Goal: Use online tool/utility: Utilize a website feature to perform a specific function

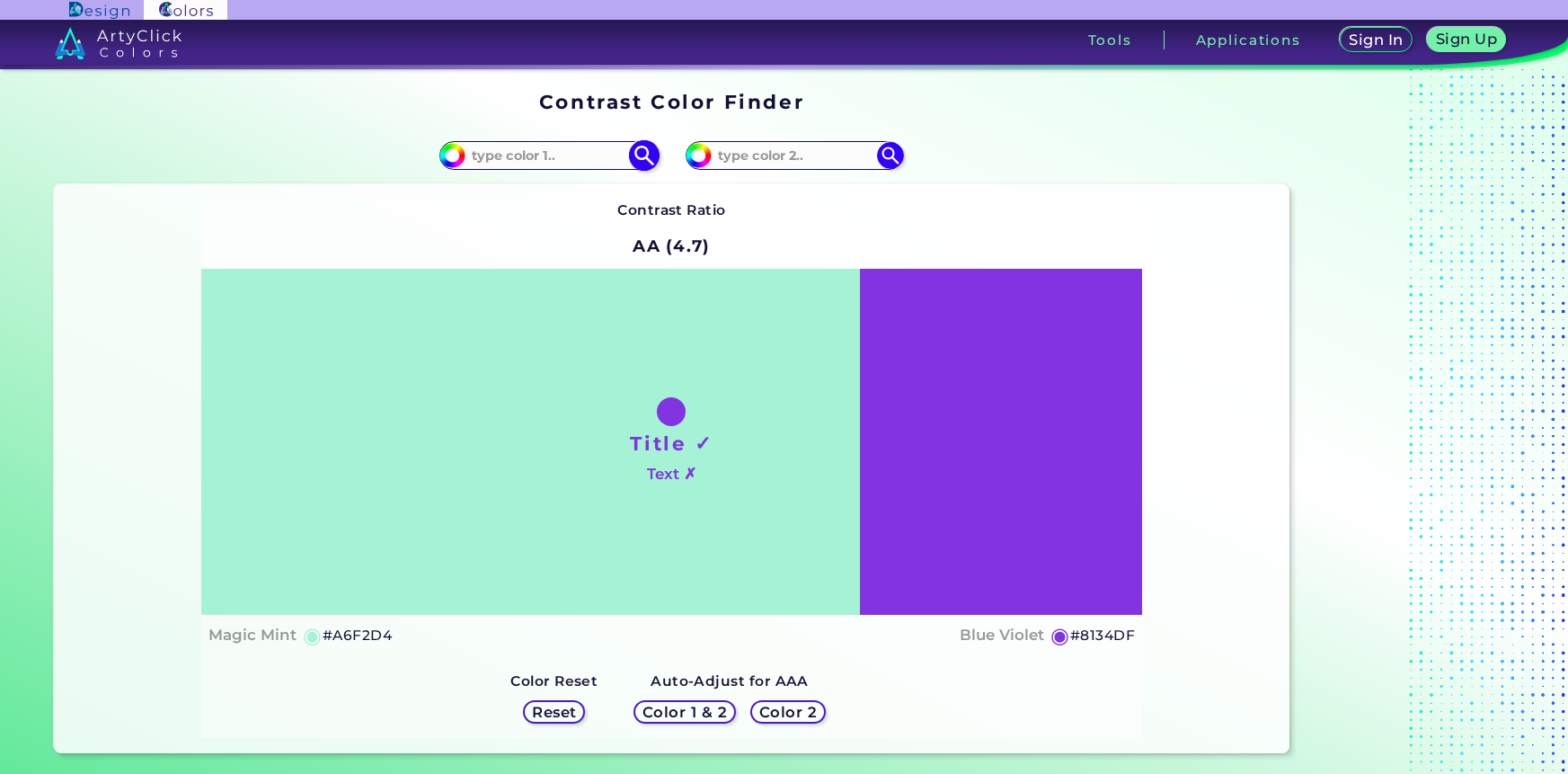
click at [521, 158] on input at bounding box center [549, 155] width 167 height 24
paste input "A3AF9C"
type input "A3AF9C"
type input "#a3af9c"
type input "#A3AF9C"
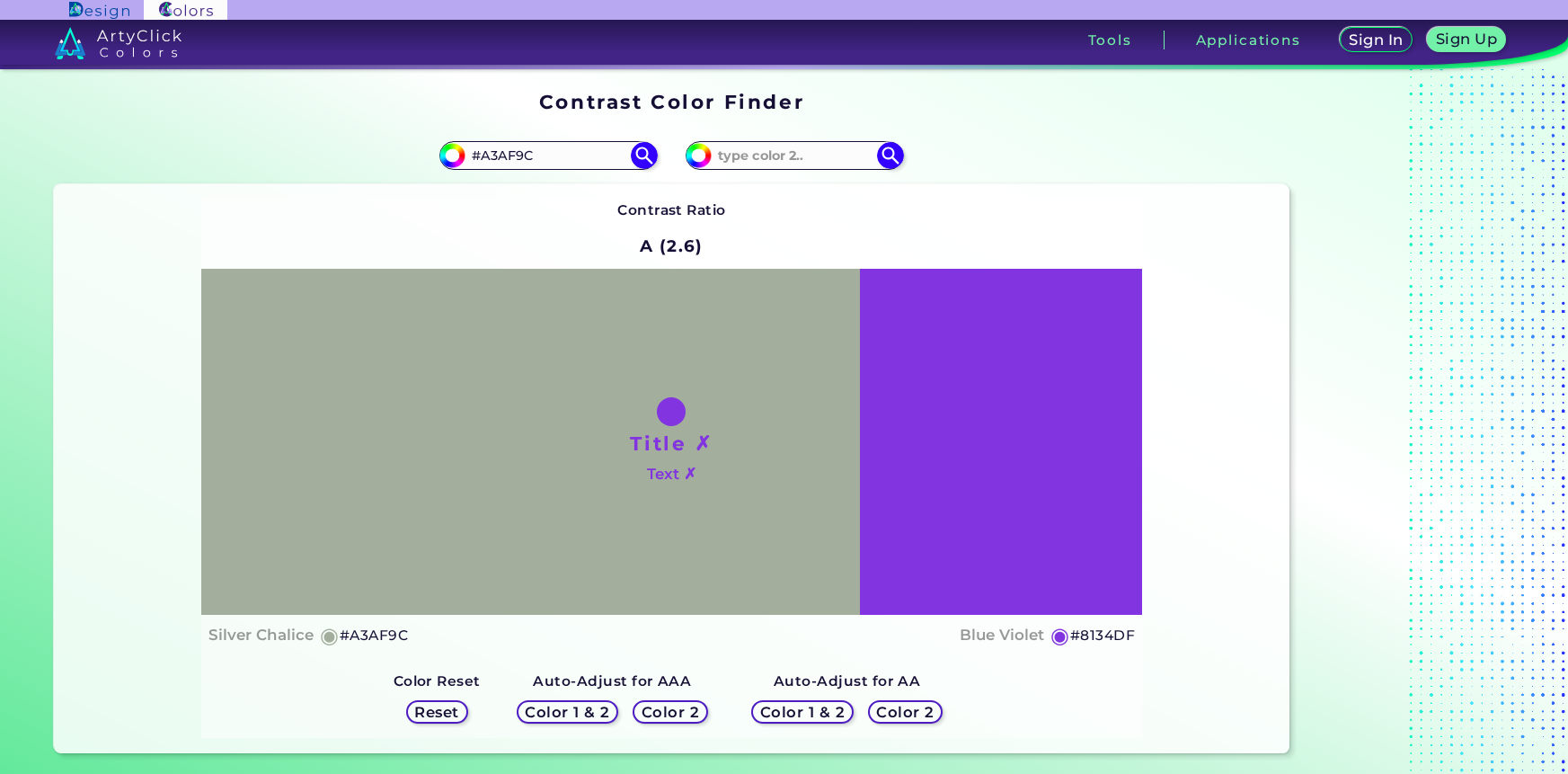
click at [159, 643] on div "Contrast Ratio A (2.6) Title ✗ Text ✗ Silver Chalice ◉ #A3AF9C Blue Violet ◉ #8…" at bounding box center [672, 468] width 1235 height 569
click at [917, 713] on h5 "Color 2" at bounding box center [906, 712] width 52 height 13
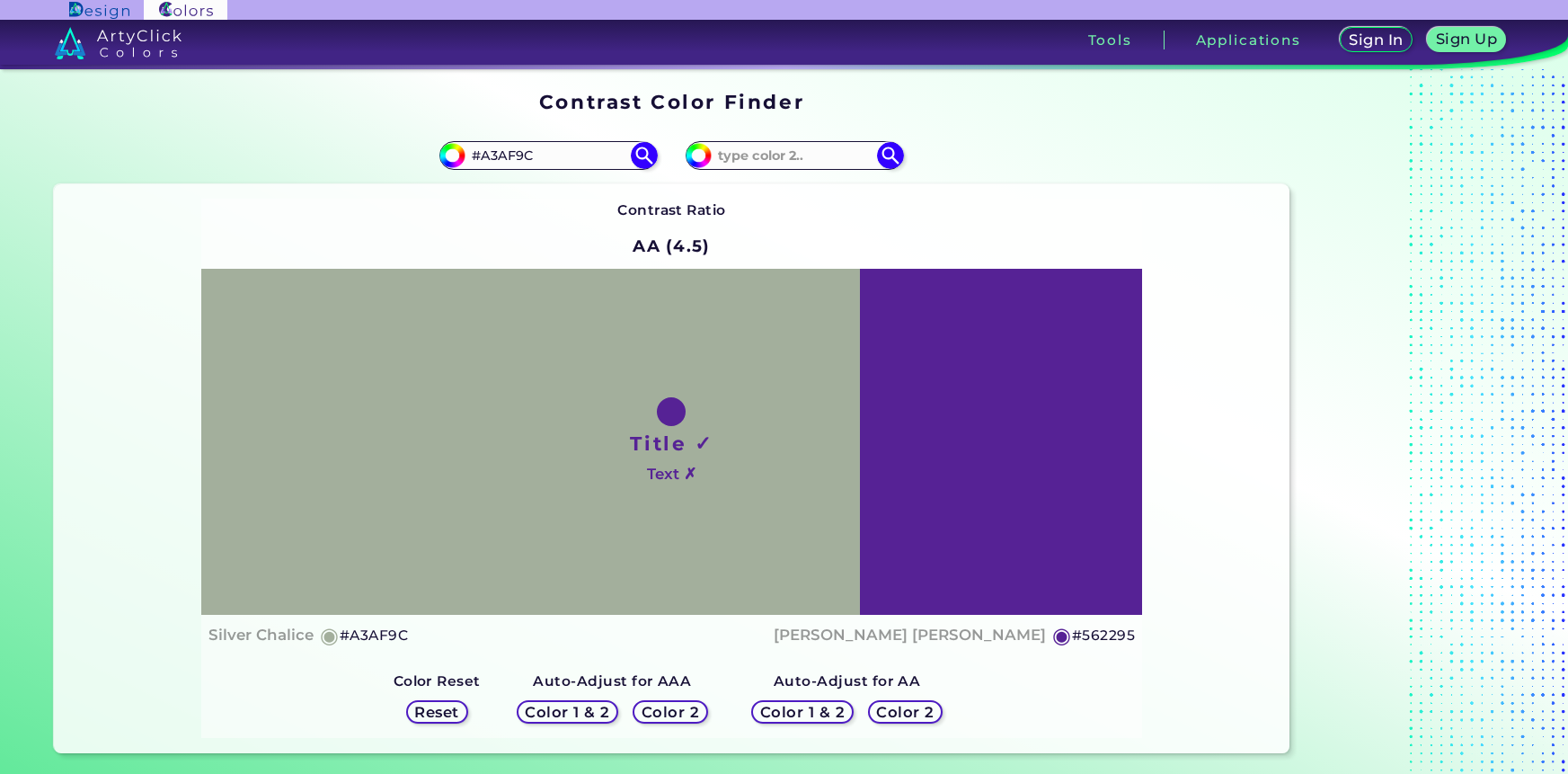
click at [917, 713] on h5 "Color 2" at bounding box center [905, 712] width 52 height 13
click at [736, 168] on div "#8134df" at bounding box center [795, 156] width 218 height 29
click at [744, 162] on input at bounding box center [796, 155] width 167 height 24
click at [701, 147] on input "#8134df" at bounding box center [696, 153] width 22 height 22
type input "#8437e1"
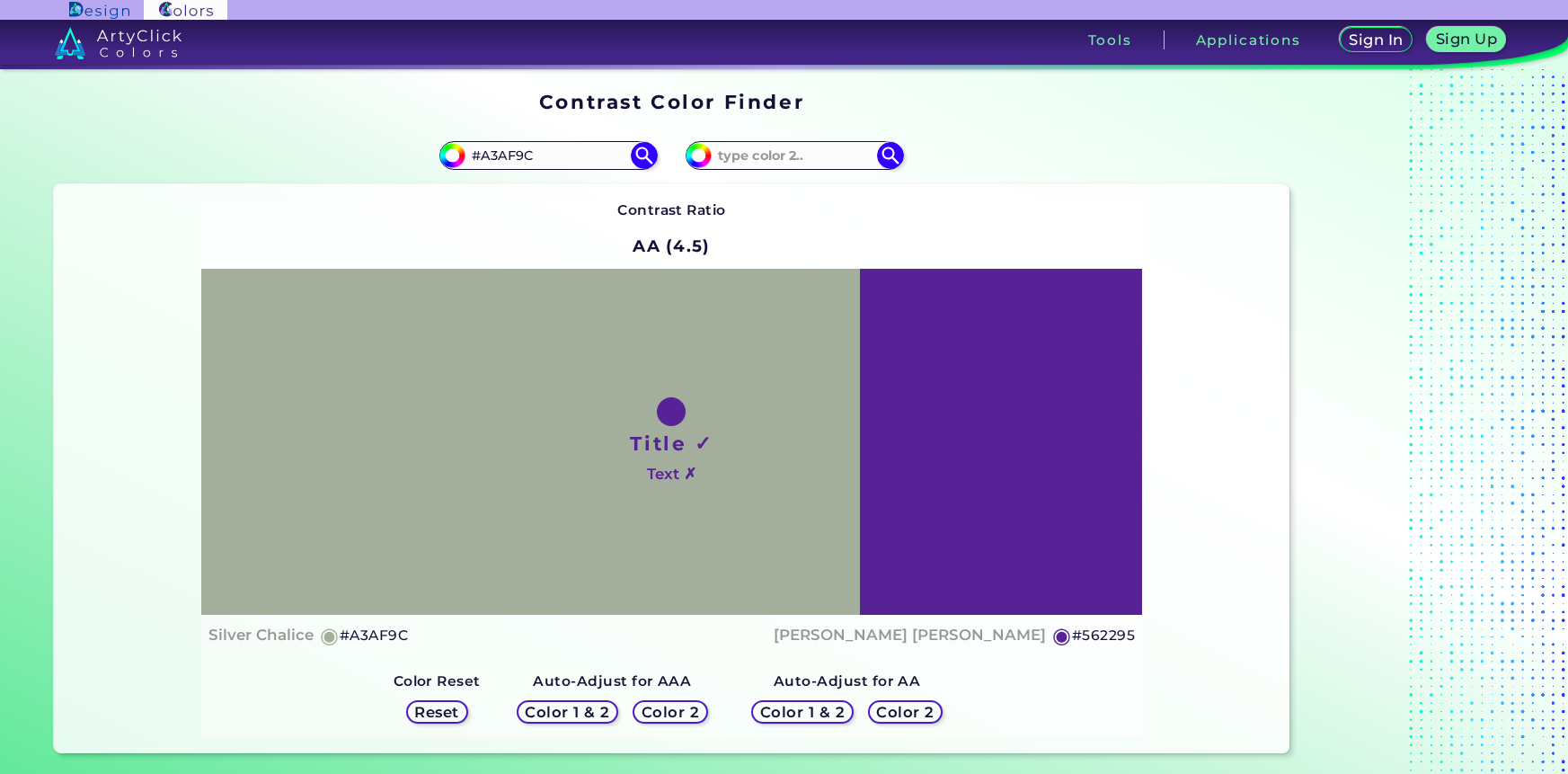
type input "#8437E1"
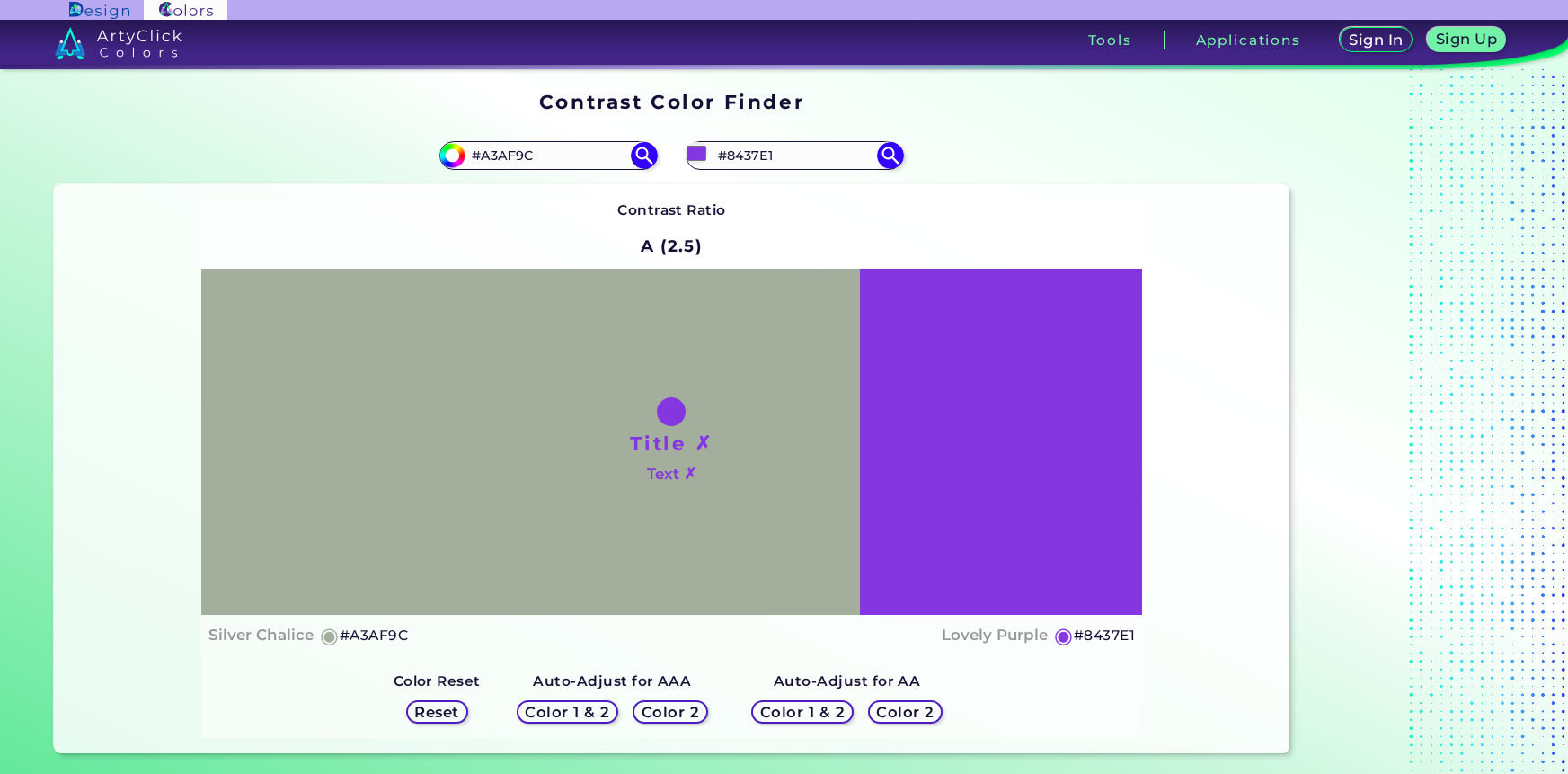
type input "#843adf"
type input "#843ADF"
type input "#8759c0"
type input "#8759C0"
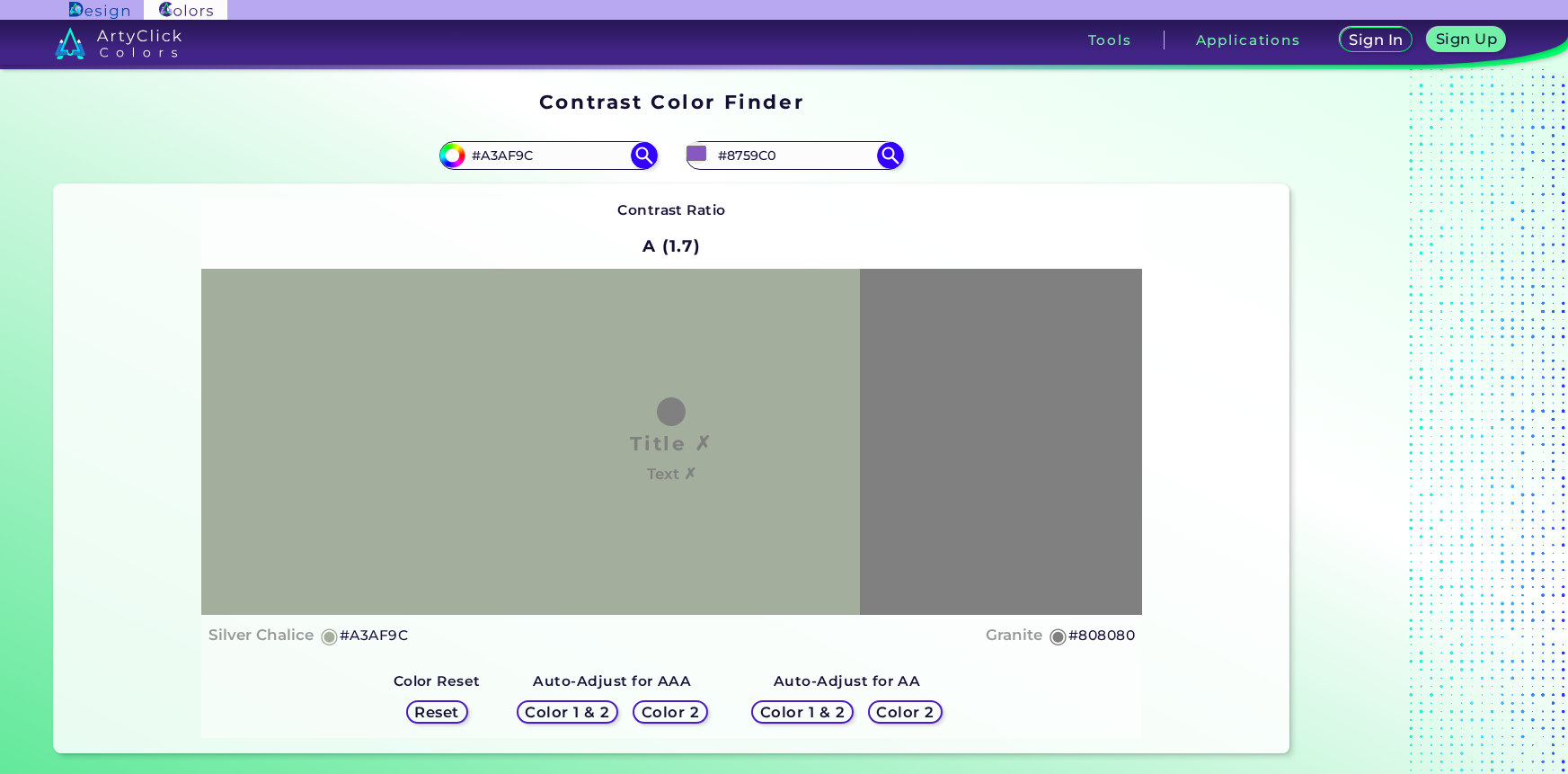
type input "#575757"
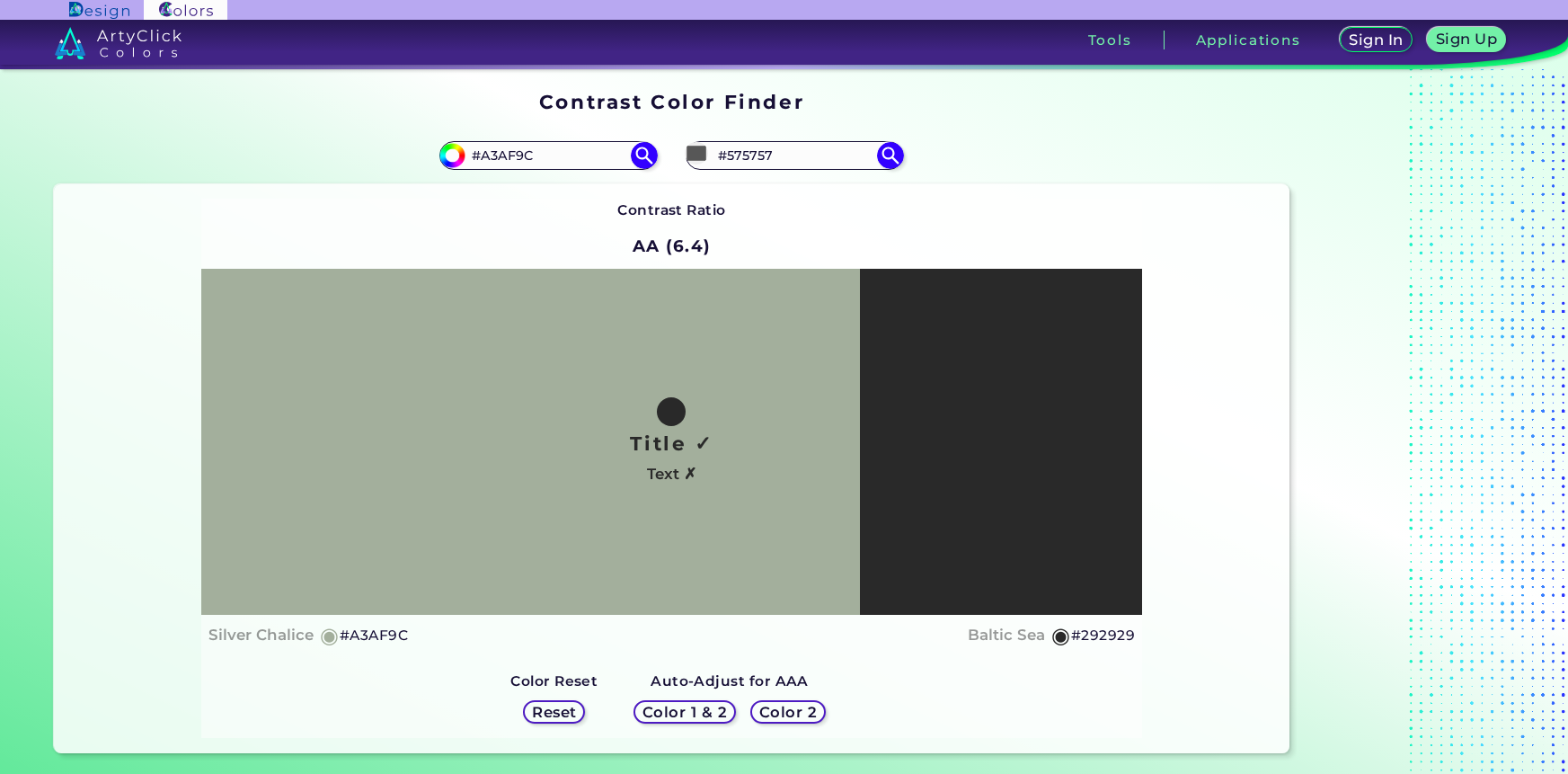
type input "#292929"
type input "#000000"
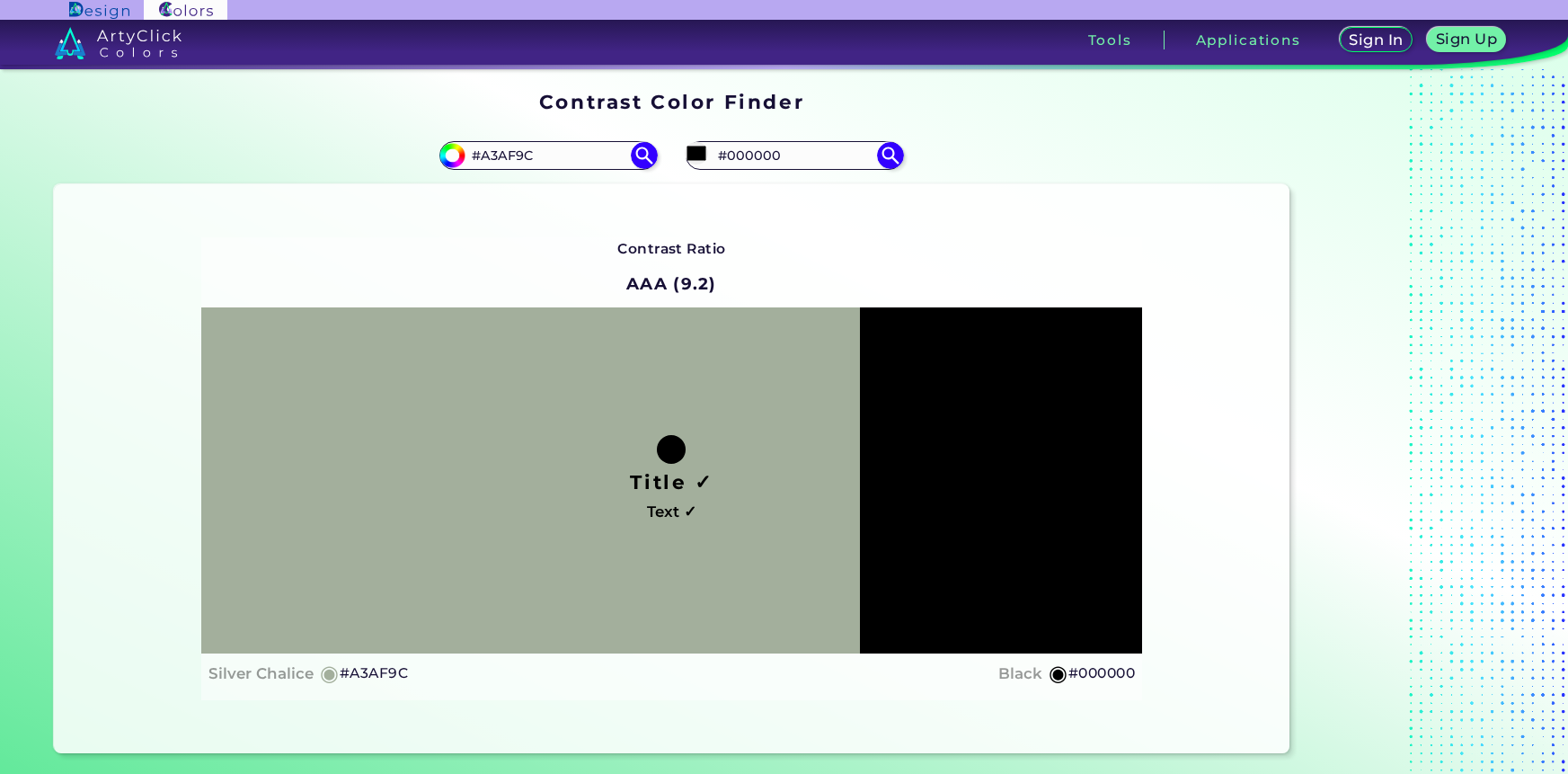
type input "#000000"
click at [104, 280] on div "Contrast Ratio AAA (9.2) Title ✓ Text ✓ Silver Chalice ◉ #A3AF9C Black ◉ #000000" at bounding box center [672, 468] width 1235 height 569
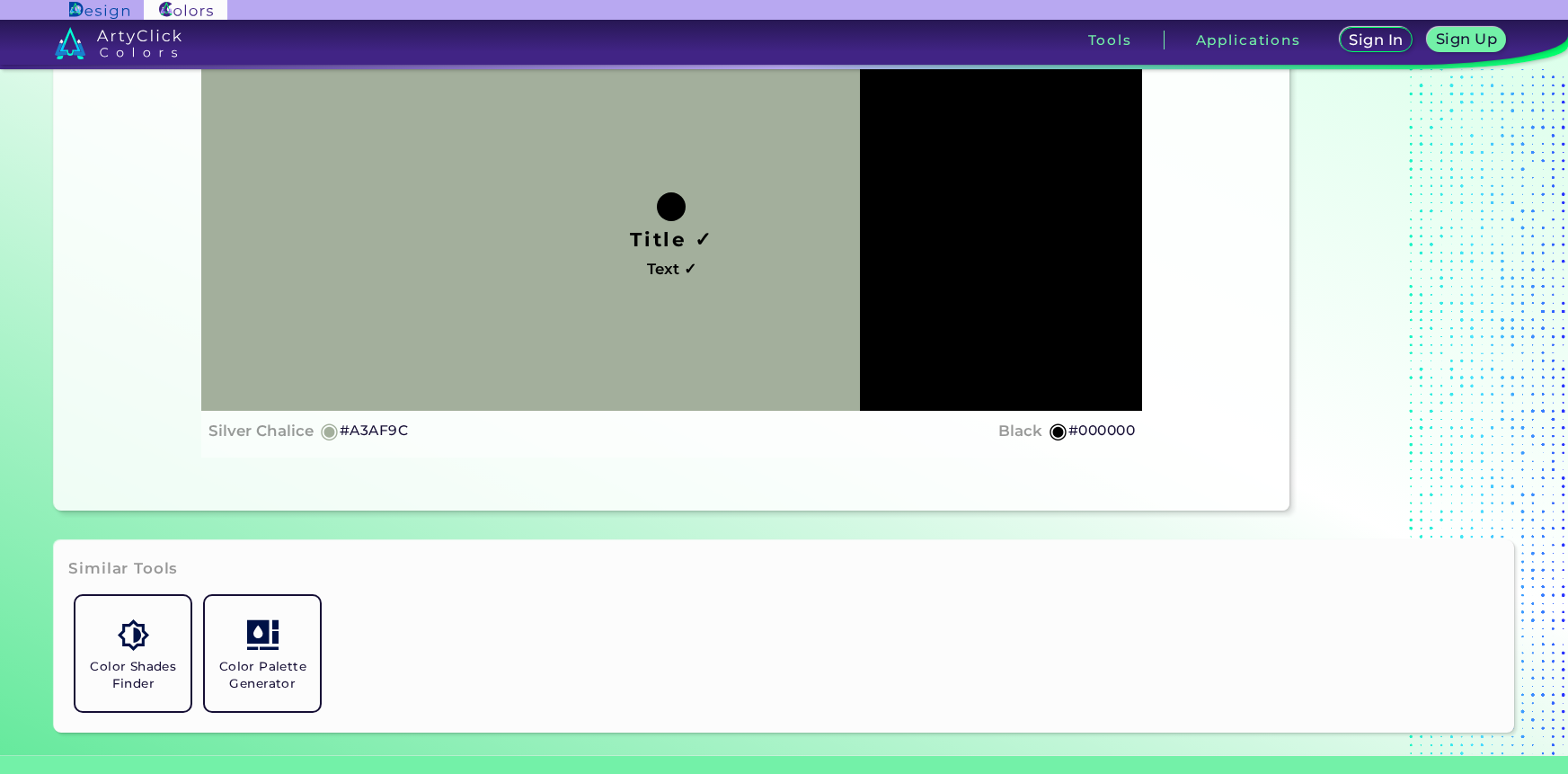
scroll to position [251, 0]
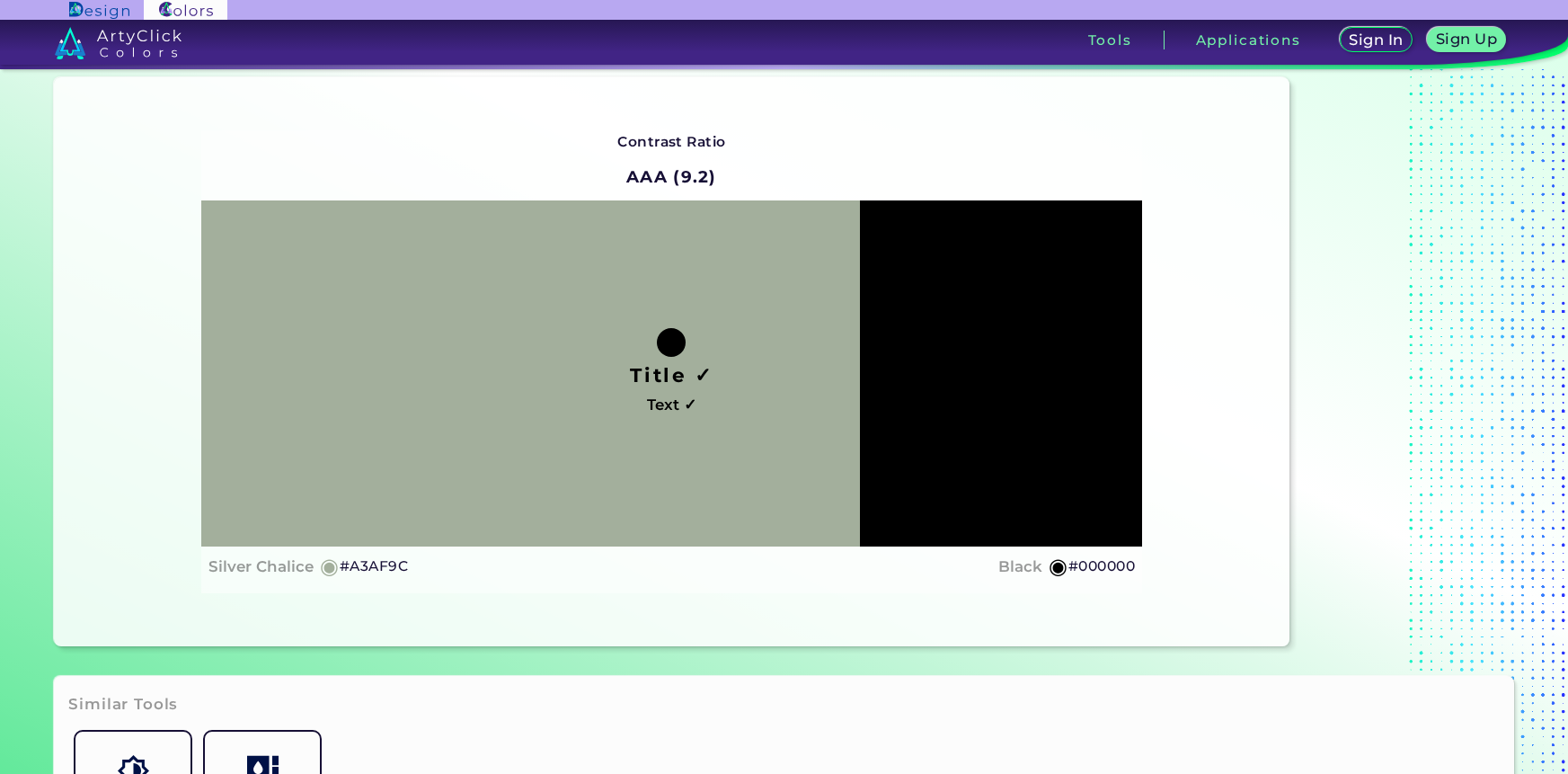
click at [911, 370] on div "Title ✓ Text ✓" at bounding box center [672, 373] width 941 height 346
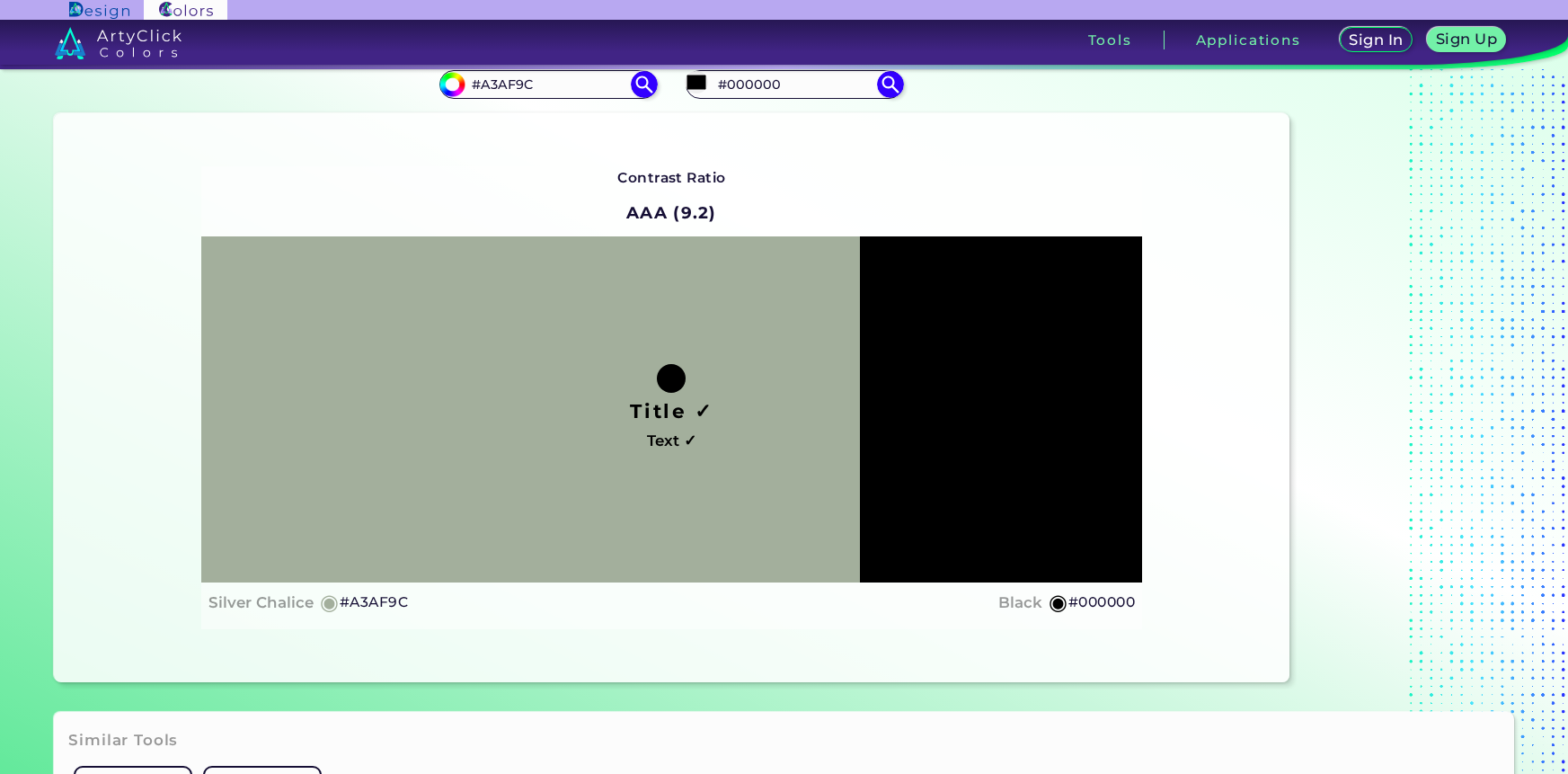
click at [576, 356] on div "Title ✓ Text ✓" at bounding box center [672, 409] width 941 height 346
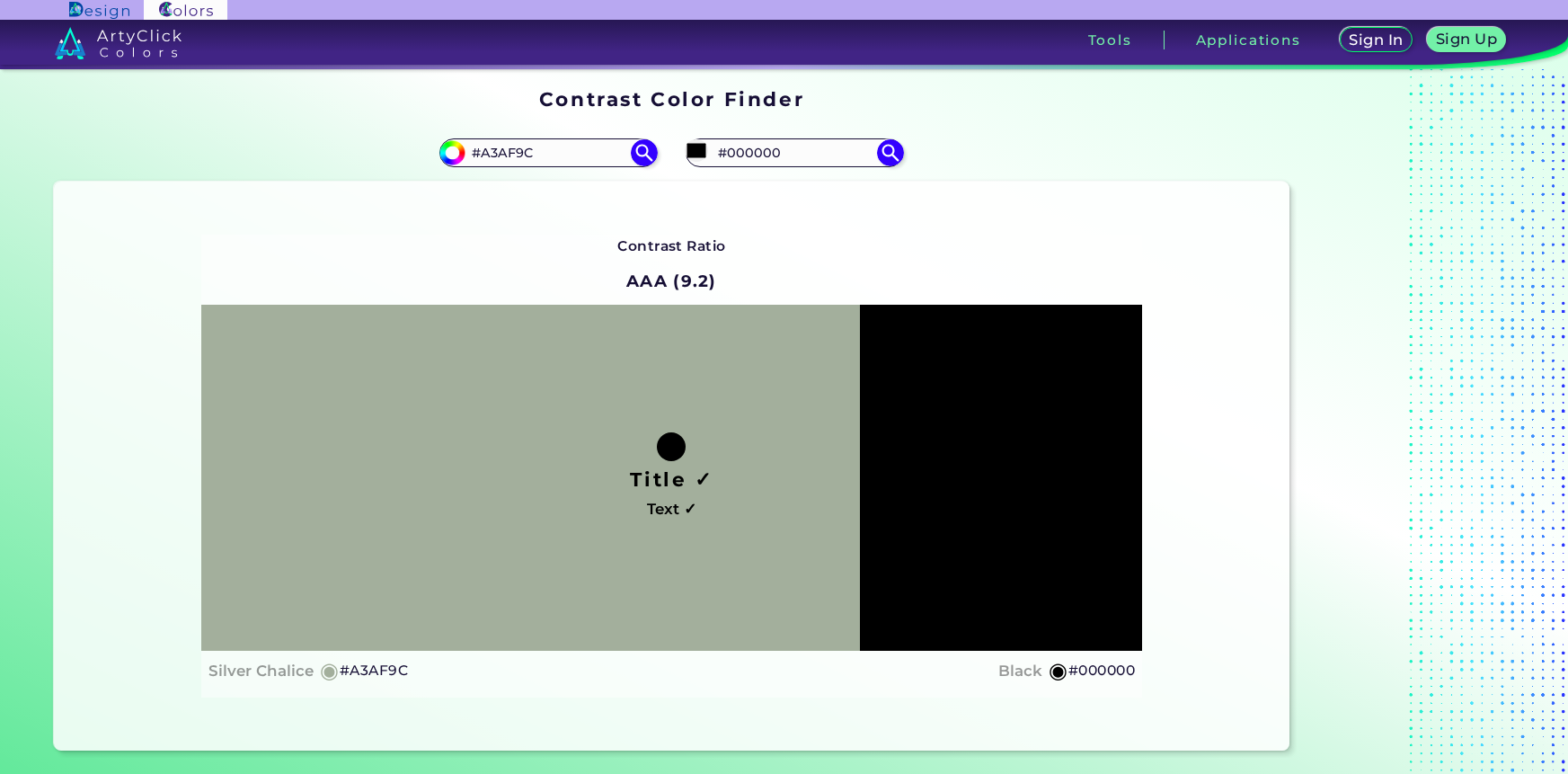
scroll to position [0, 0]
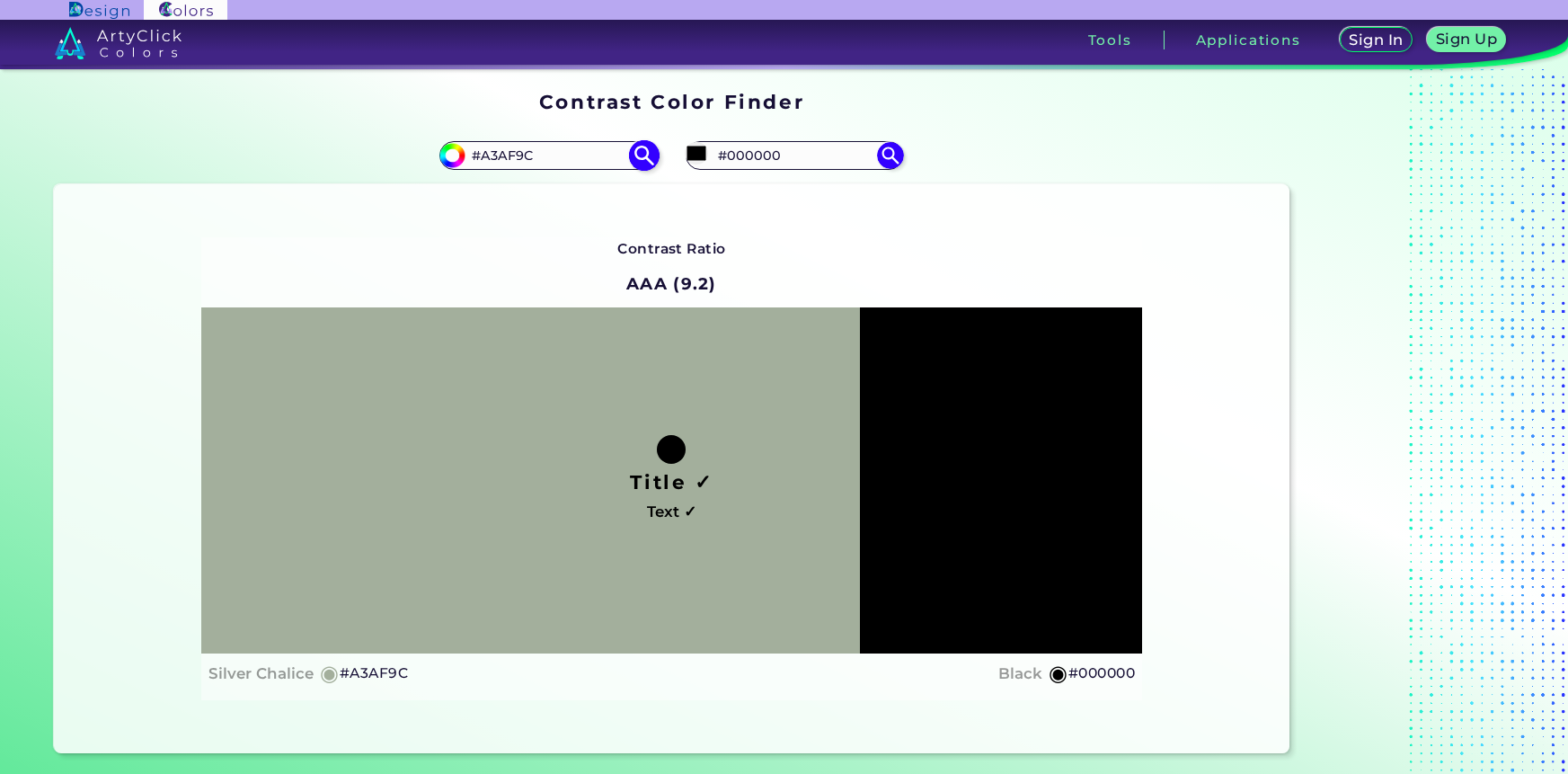
click at [441, 156] on input "#a3af9c" at bounding box center [450, 153] width 22 height 22
type input "#a9b3a2"
type input "#A9B3A2"
type input "#a6b0a0"
type input "#A6B0A0"
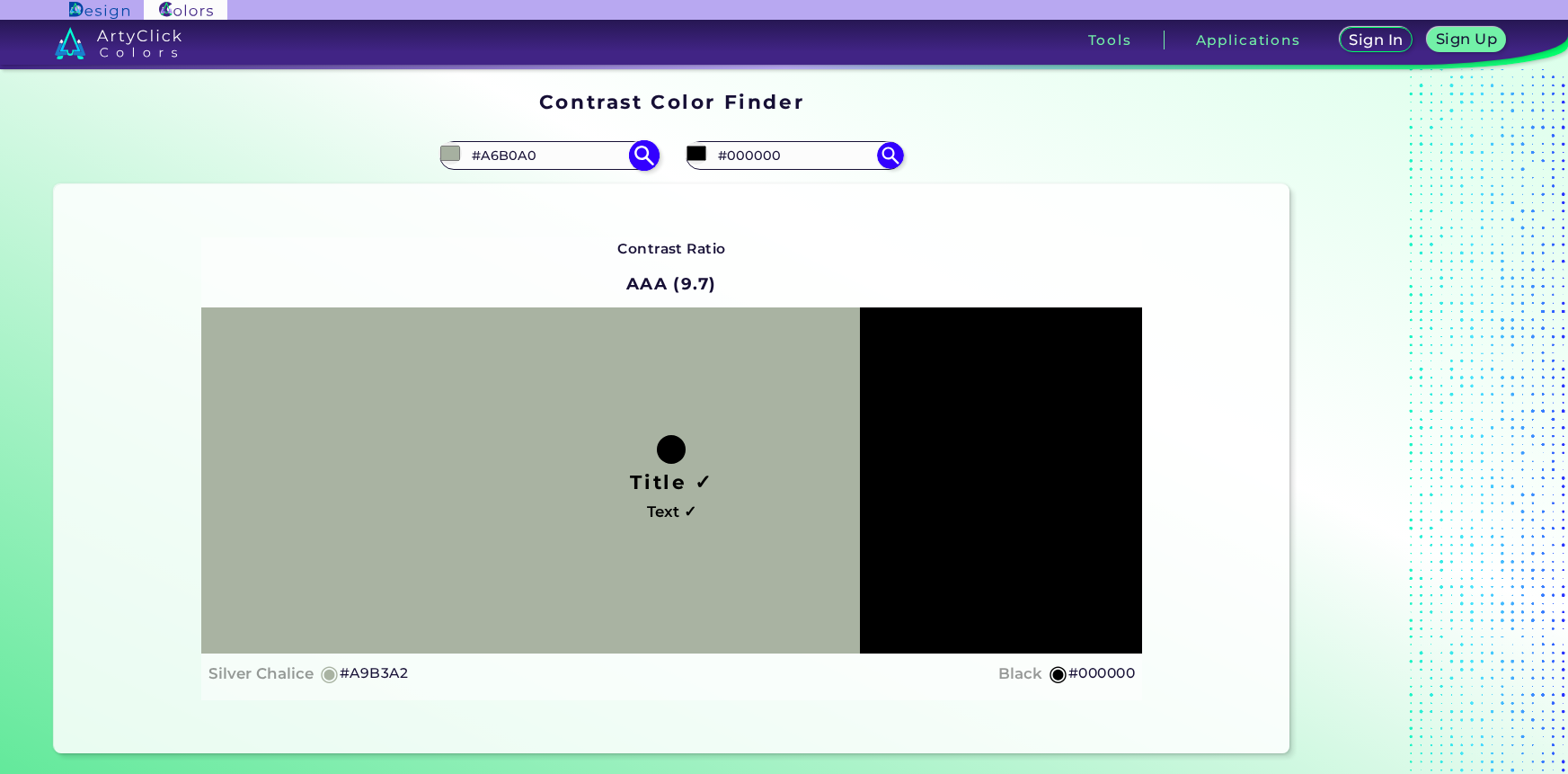
type input "#a4ad9f"
type input "#A4AD9F"
type input "#a1ab9c"
type input "#A1AB9C"
type input "#9fa79a"
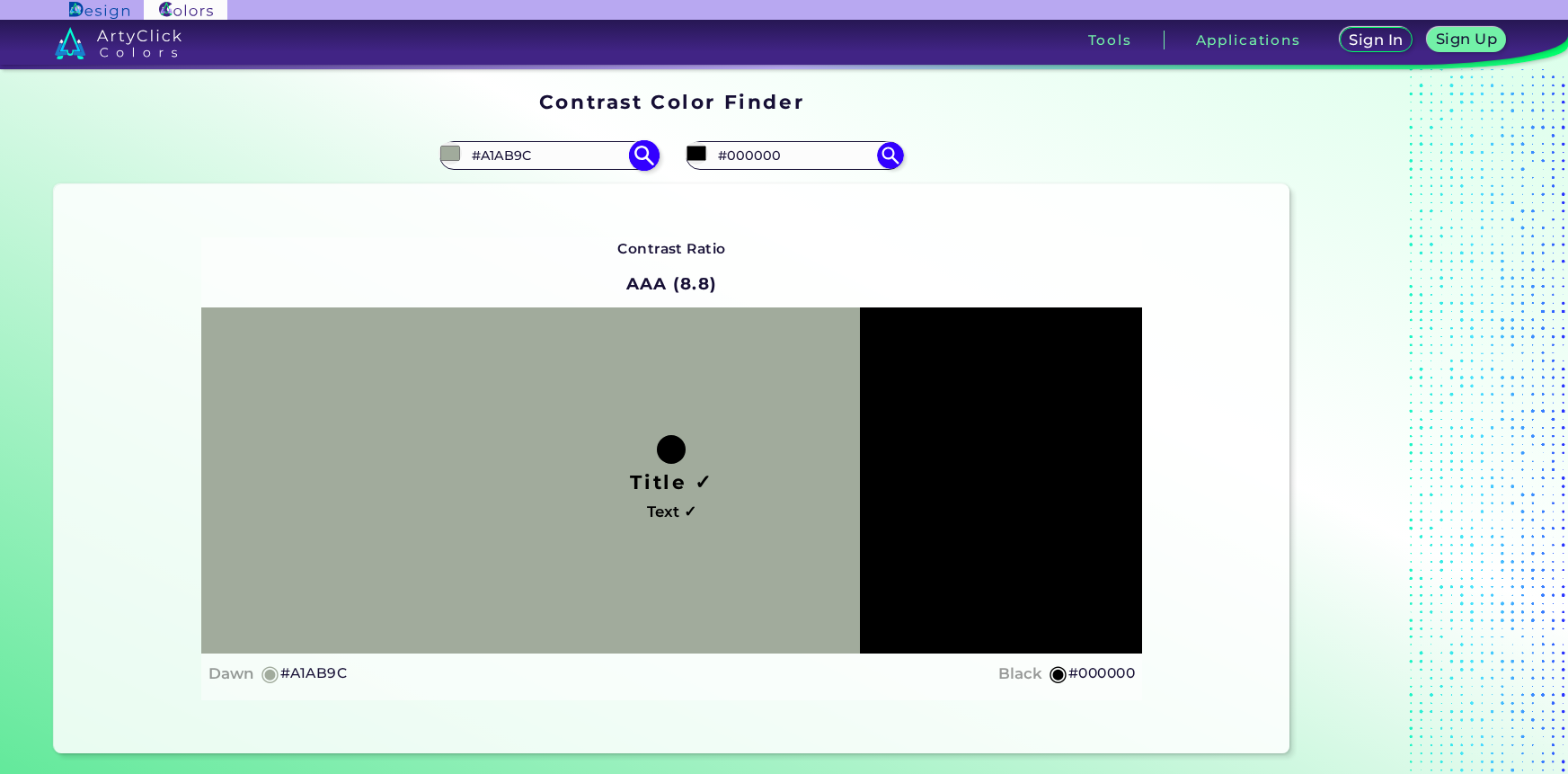
type input "#9FA79A"
type input "#9ca597"
type input "#9CA597"
type input "#9aa296"
type input "#9AA296"
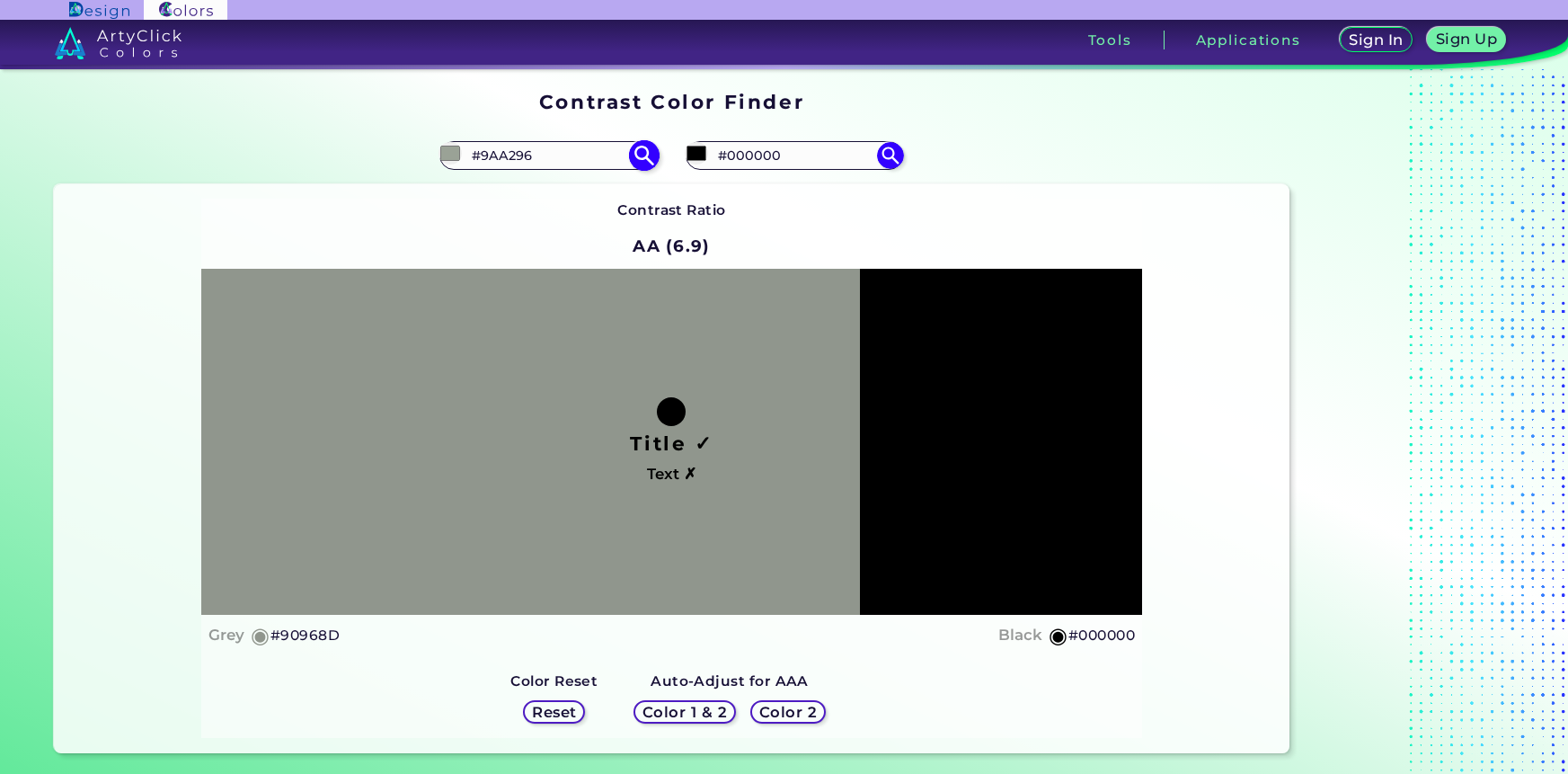
type input "#90968d"
type input "#90968D"
type input "#848782"
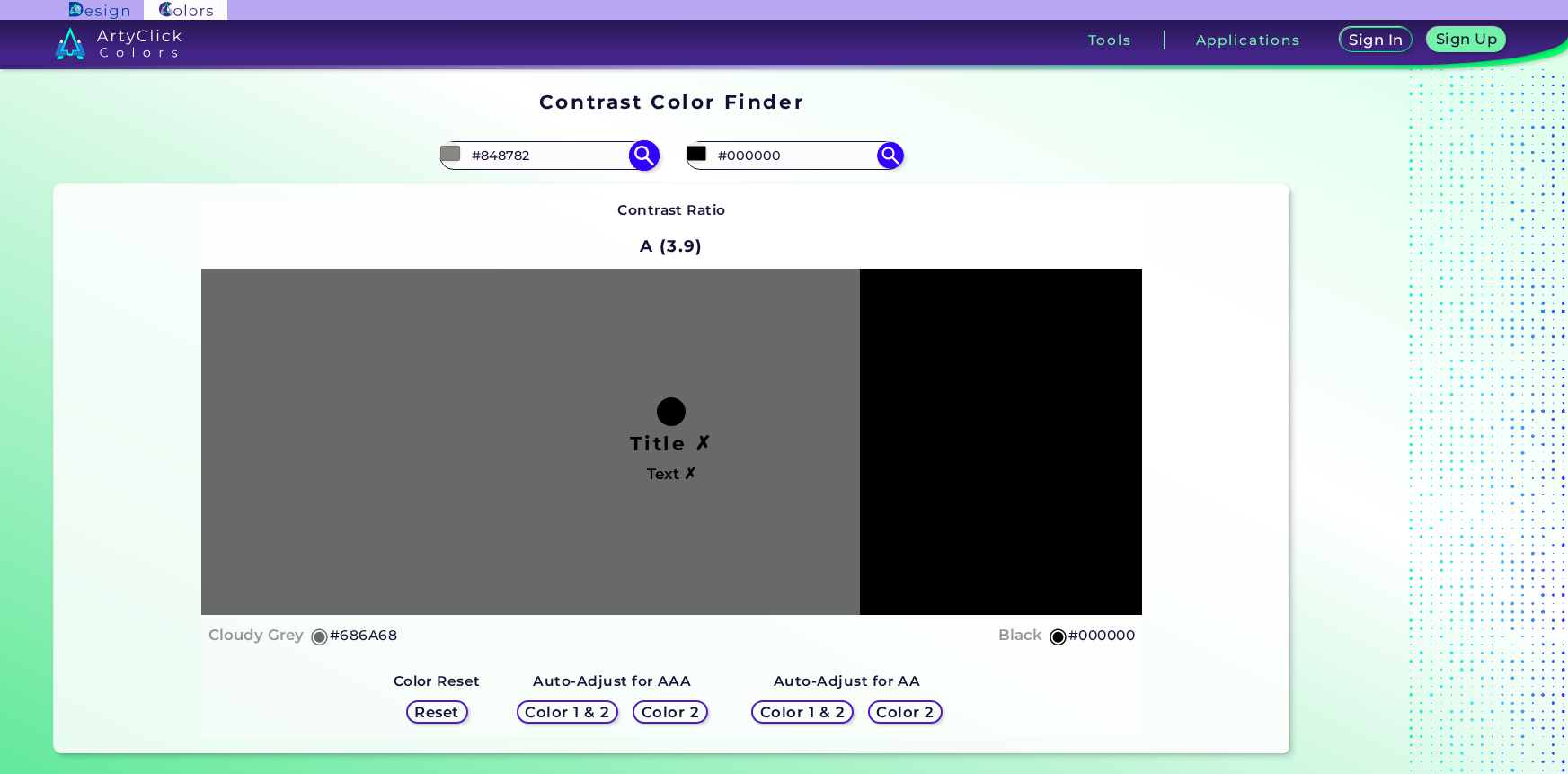
type input "#686a68"
type input "#686A68"
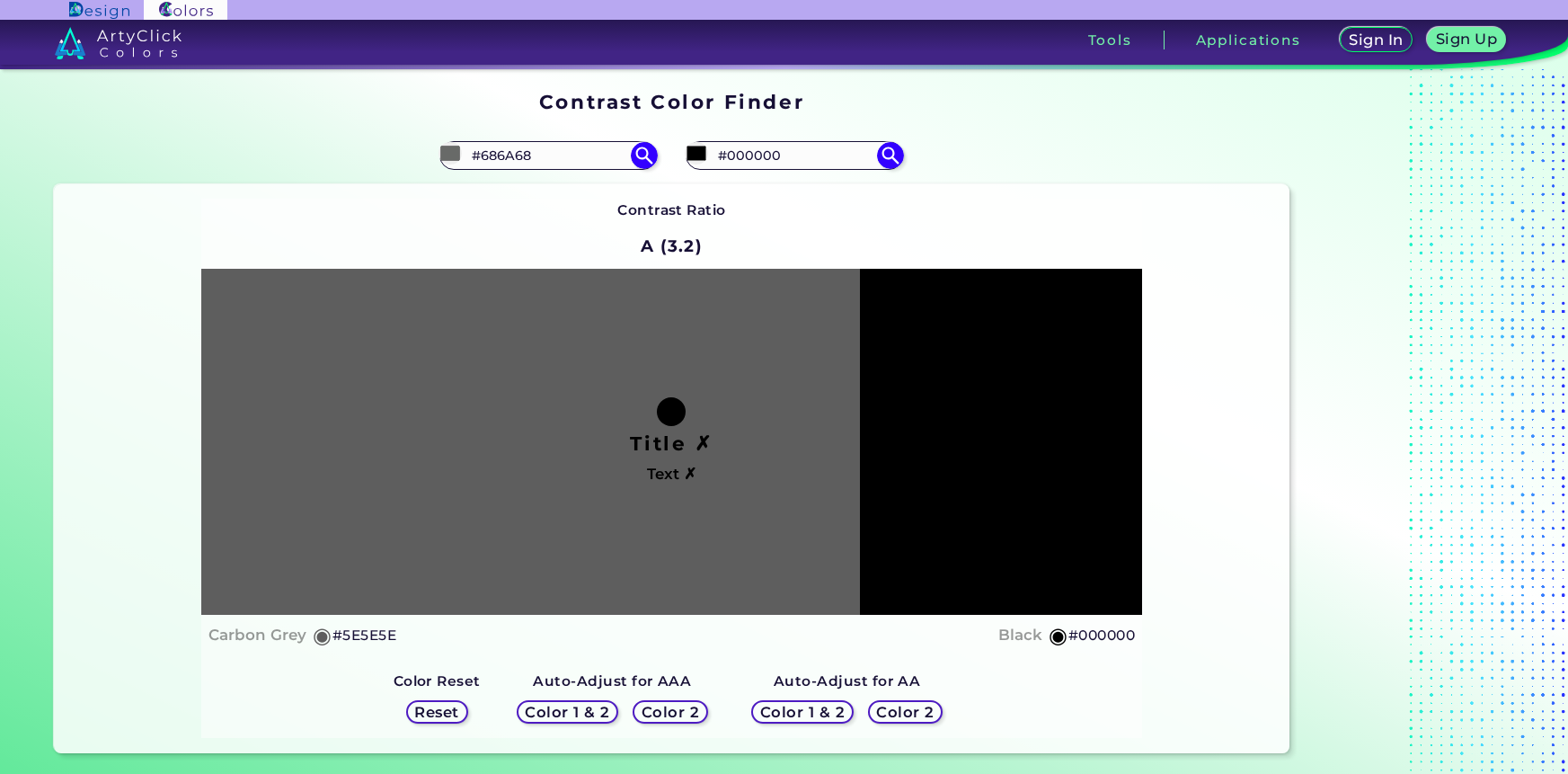
type input "#5e5f5d"
type input "#5E5F5D"
type input "#5e5f5d"
click at [156, 427] on div "Contrast Ratio A (3.3) Title ✗ Text ✗ Carbon Grey ◉ #5E5F5D Black ◉ #000000 Col…" at bounding box center [672, 468] width 1235 height 569
click at [898, 707] on h5 "Color 2" at bounding box center [906, 712] width 52 height 13
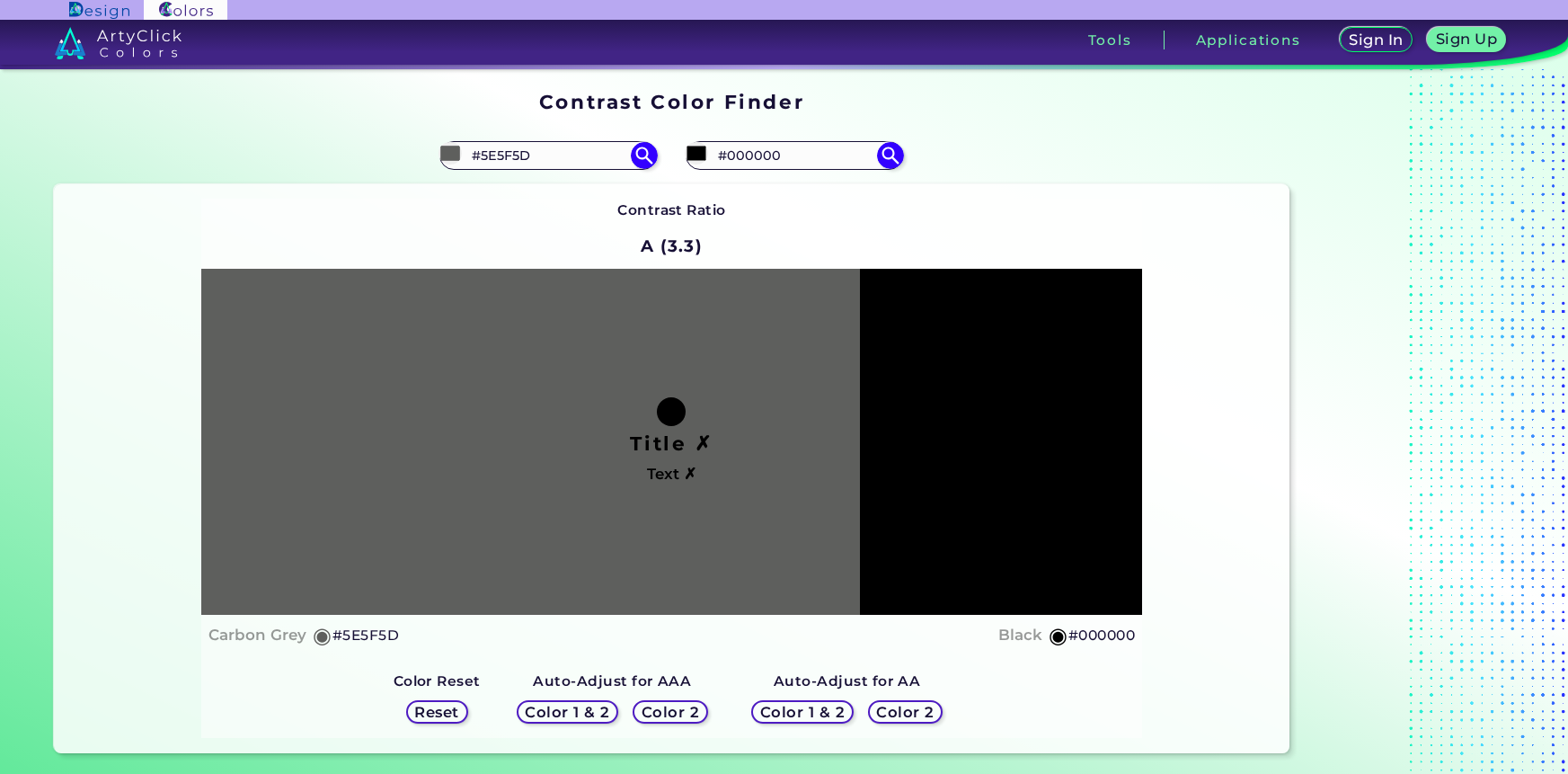
click at [905, 717] on h5 "Color 2" at bounding box center [906, 712] width 52 height 13
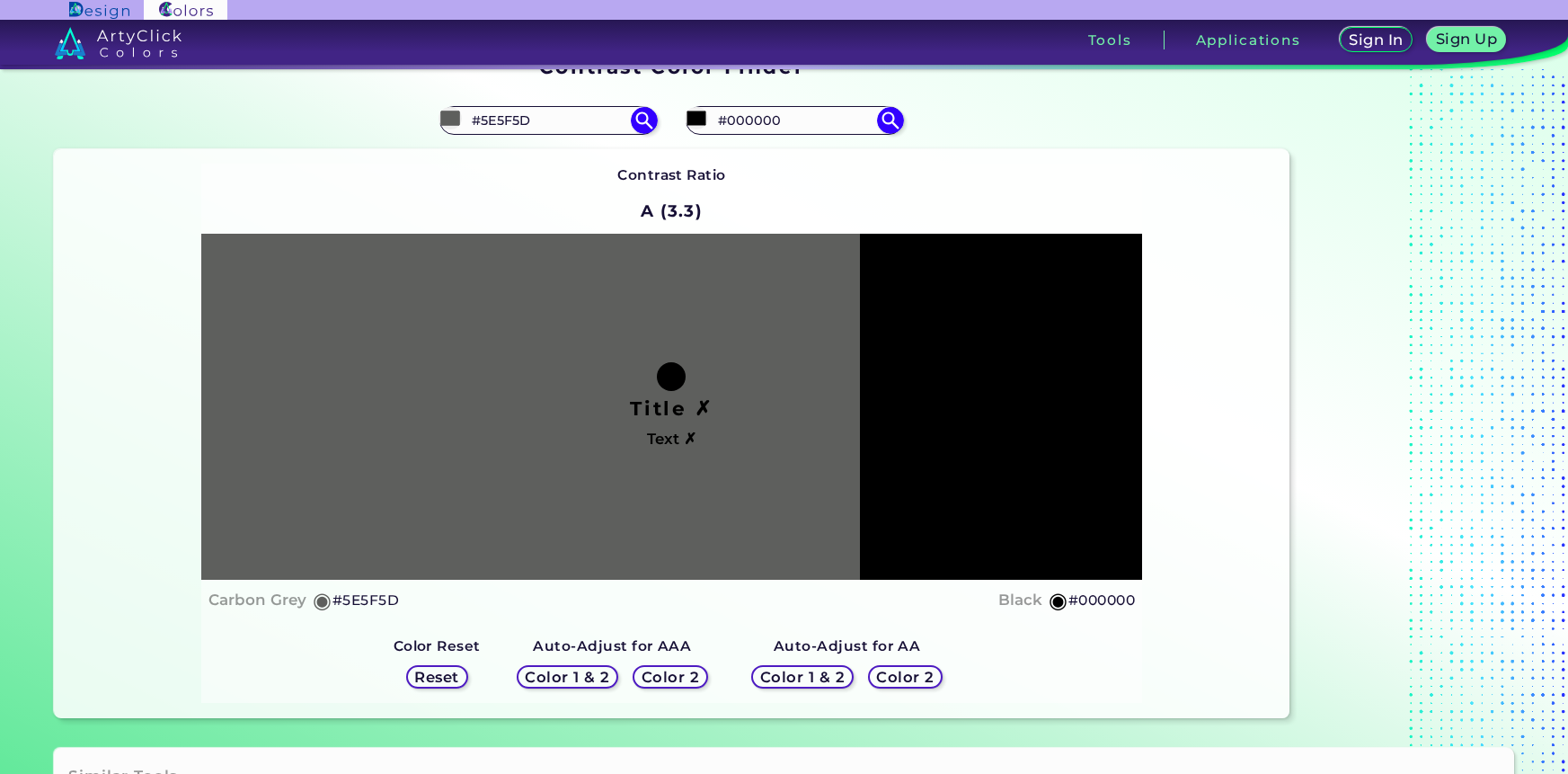
click at [667, 677] on h5 "Color 2" at bounding box center [671, 677] width 52 height 13
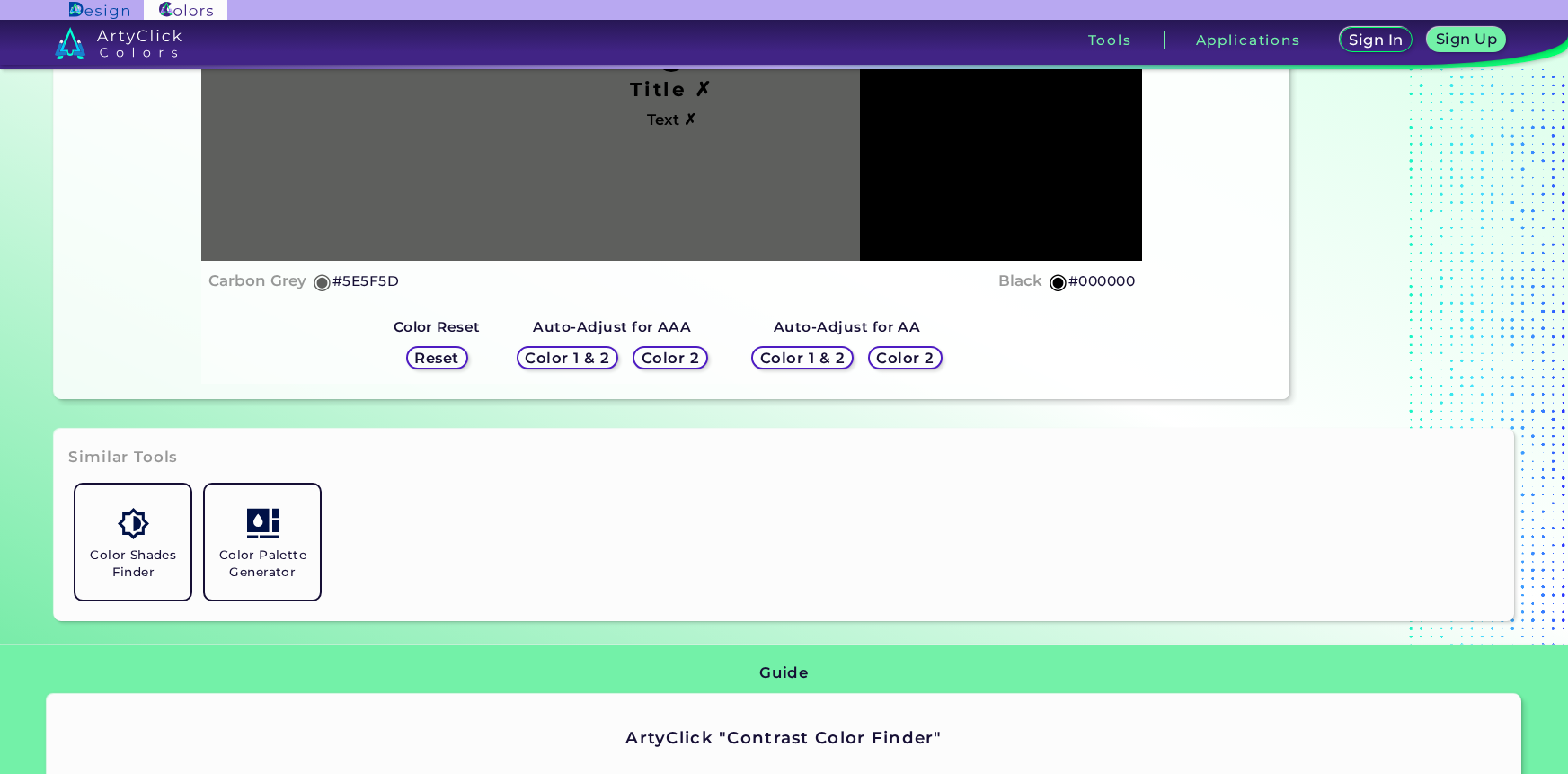
scroll to position [359, 0]
